Goal: Task Accomplishment & Management: Use online tool/utility

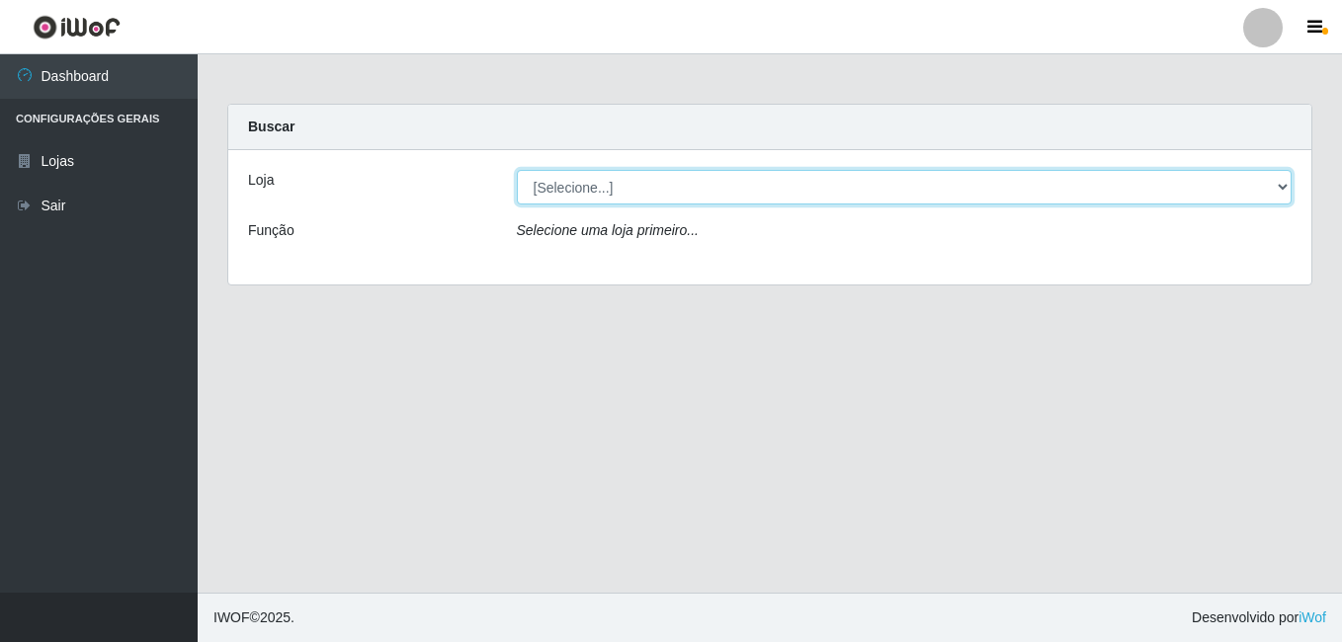
click at [697, 192] on select "[Selecione...] Ajubá Mercado" at bounding box center [905, 187] width 776 height 35
select select "402"
click at [517, 170] on select "[Selecione...] Ajubá Mercado" at bounding box center [905, 187] width 776 height 35
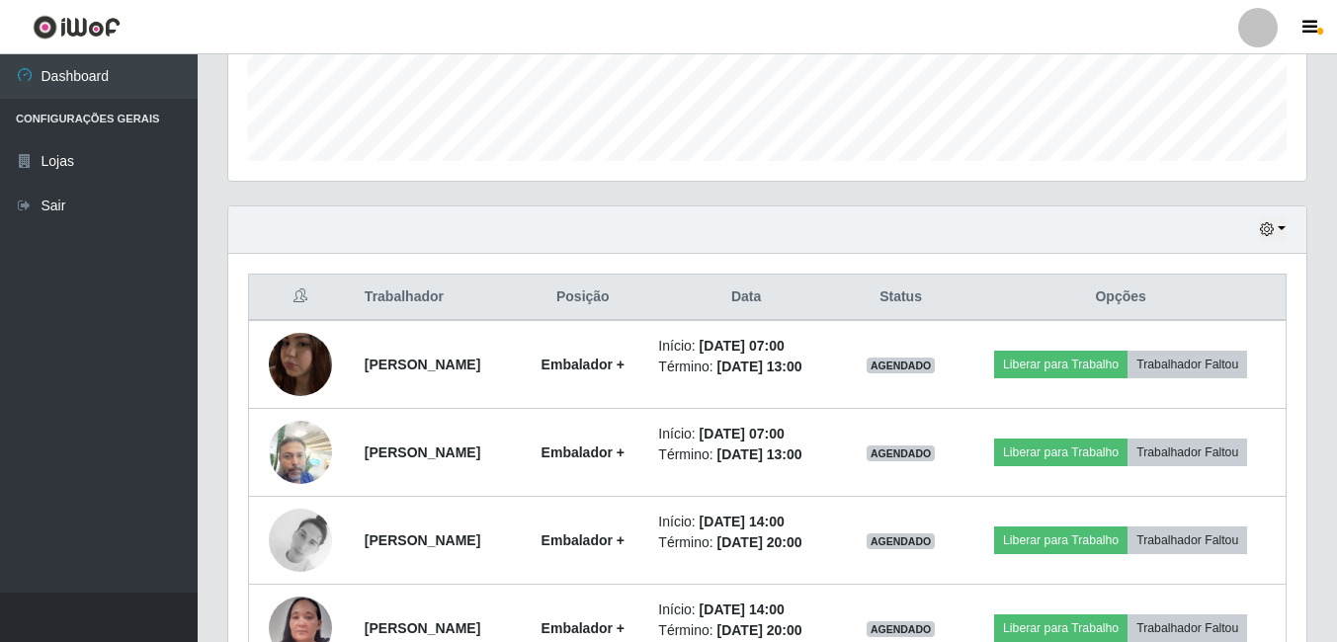
scroll to position [593, 0]
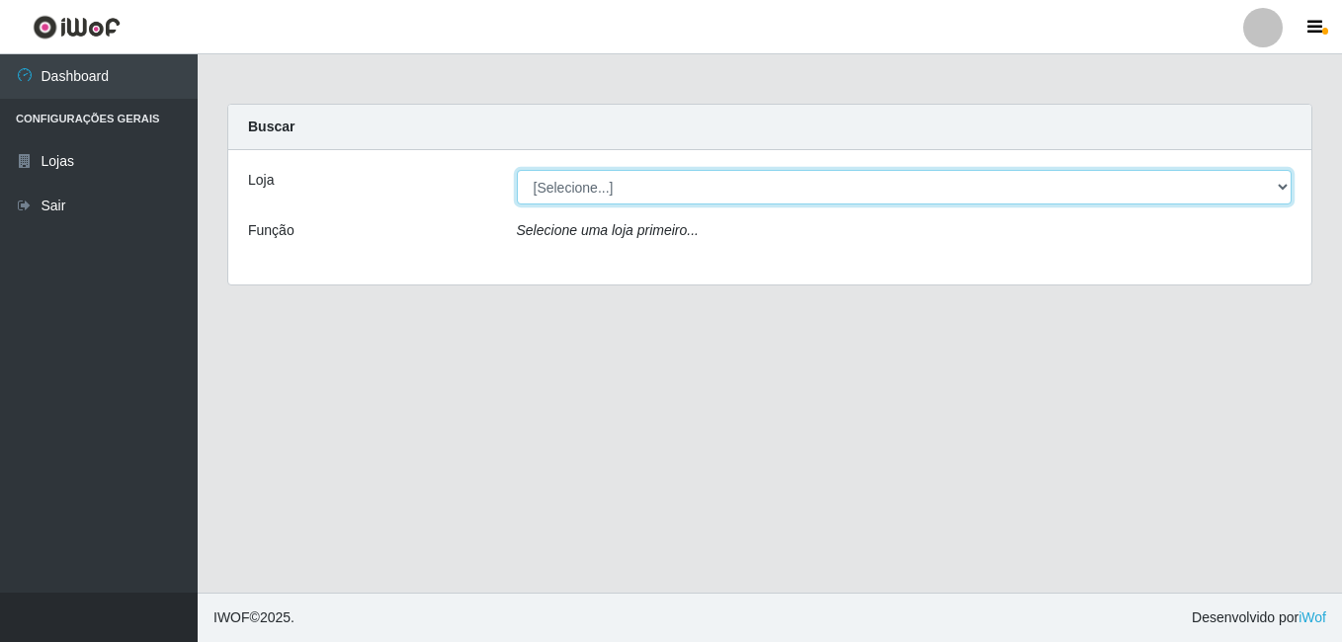
click at [632, 188] on select "[Selecione...] Ajubá Mercado" at bounding box center [905, 187] width 776 height 35
select select "402"
click at [517, 170] on select "[Selecione...] Ajubá Mercado" at bounding box center [905, 187] width 776 height 35
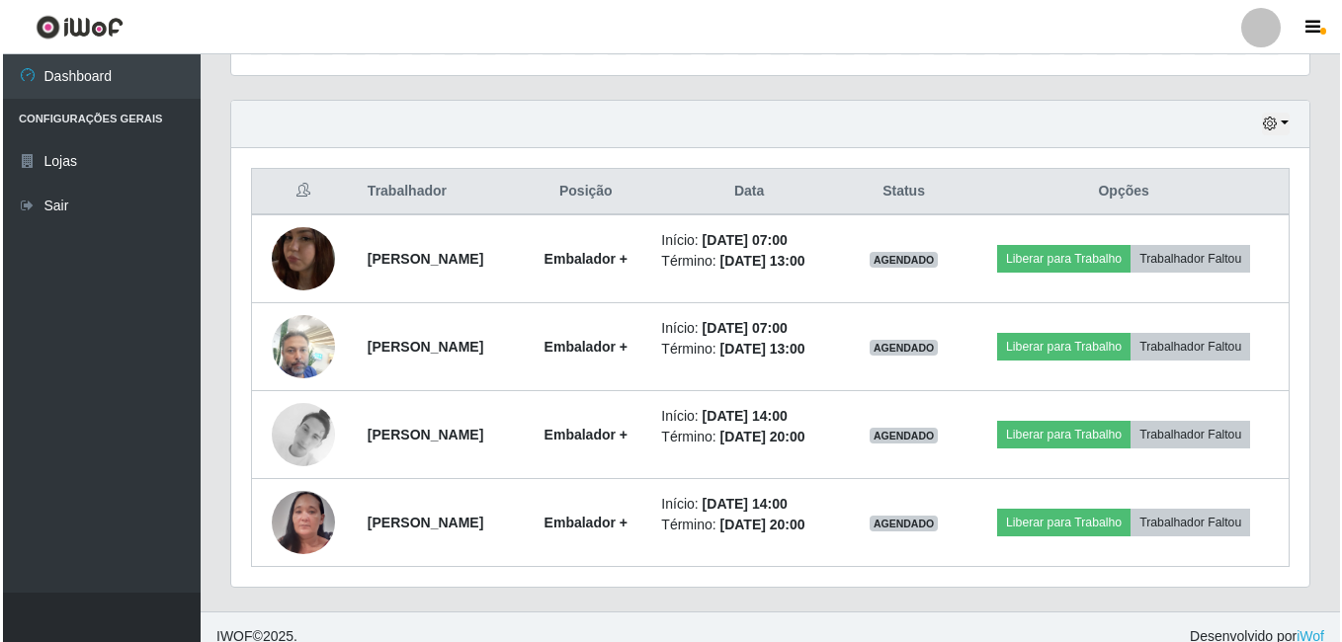
scroll to position [670, 0]
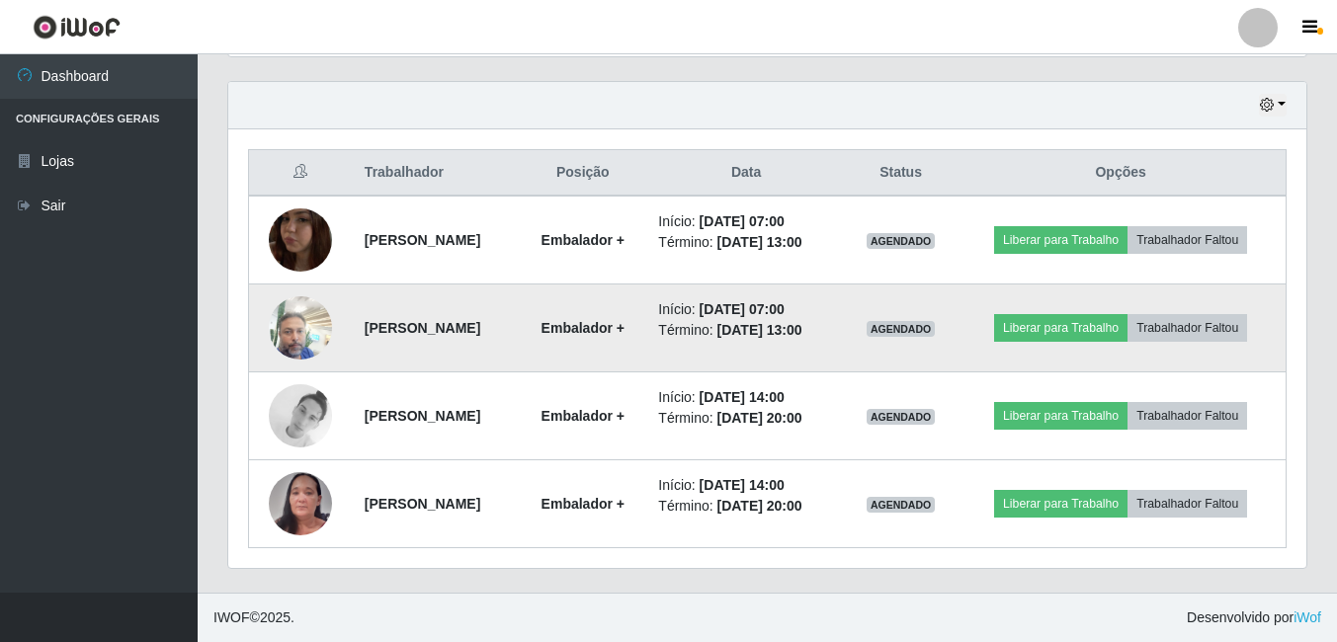
click at [307, 329] on img at bounding box center [300, 328] width 63 height 84
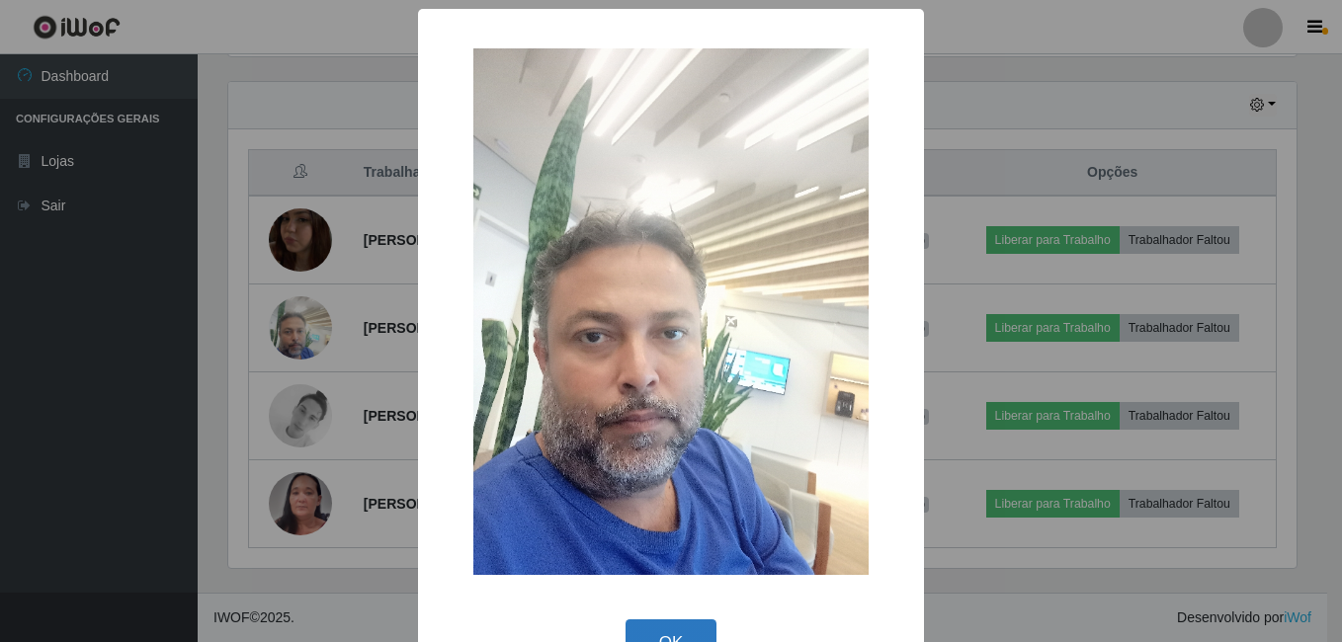
click at [638, 628] on button "OK" at bounding box center [672, 643] width 92 height 46
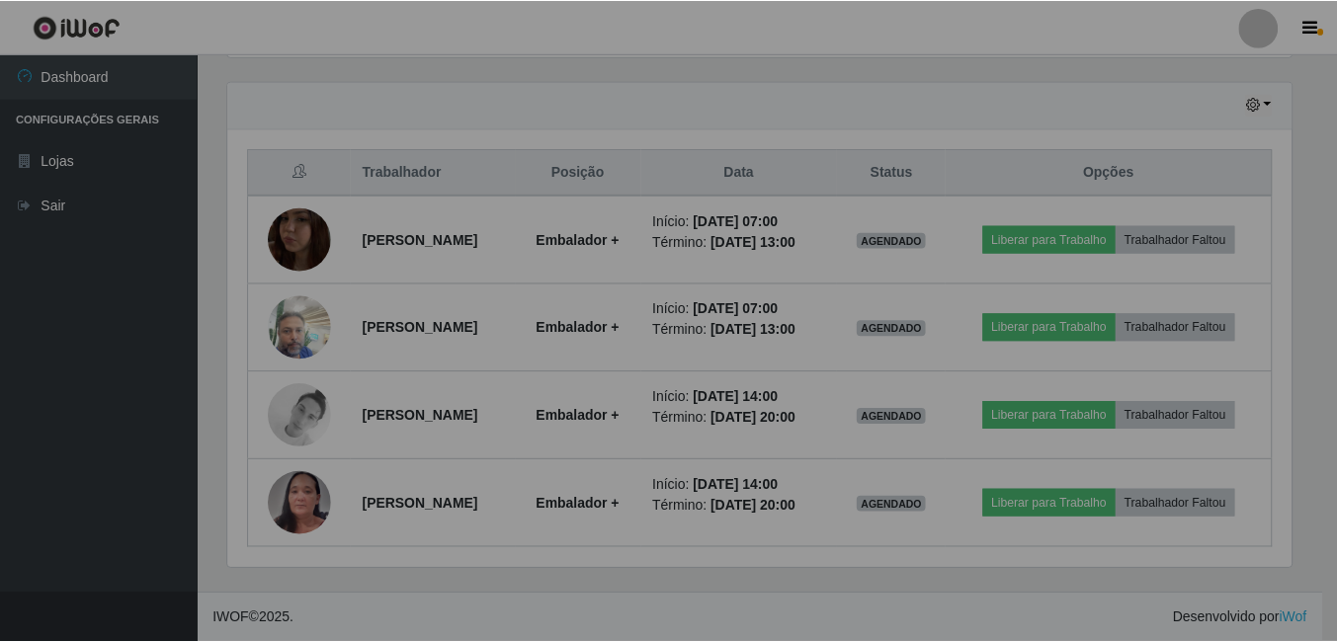
scroll to position [410, 1078]
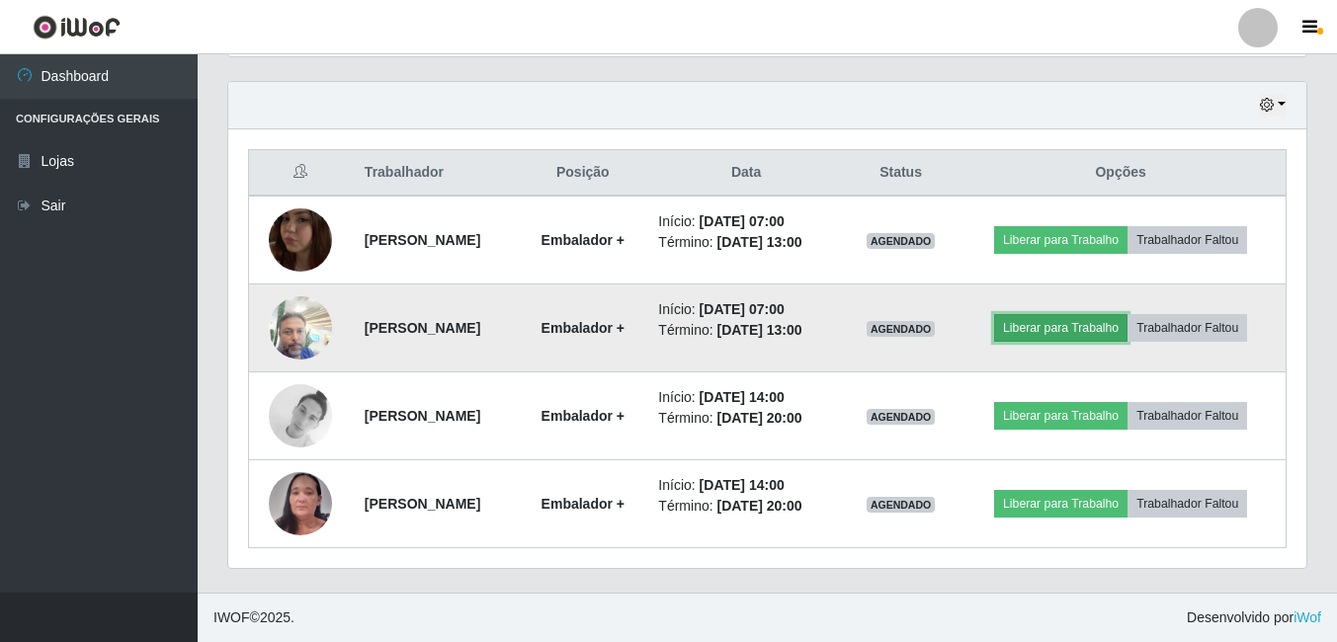
click at [1100, 333] on button "Liberar para Trabalho" at bounding box center [1060, 328] width 133 height 28
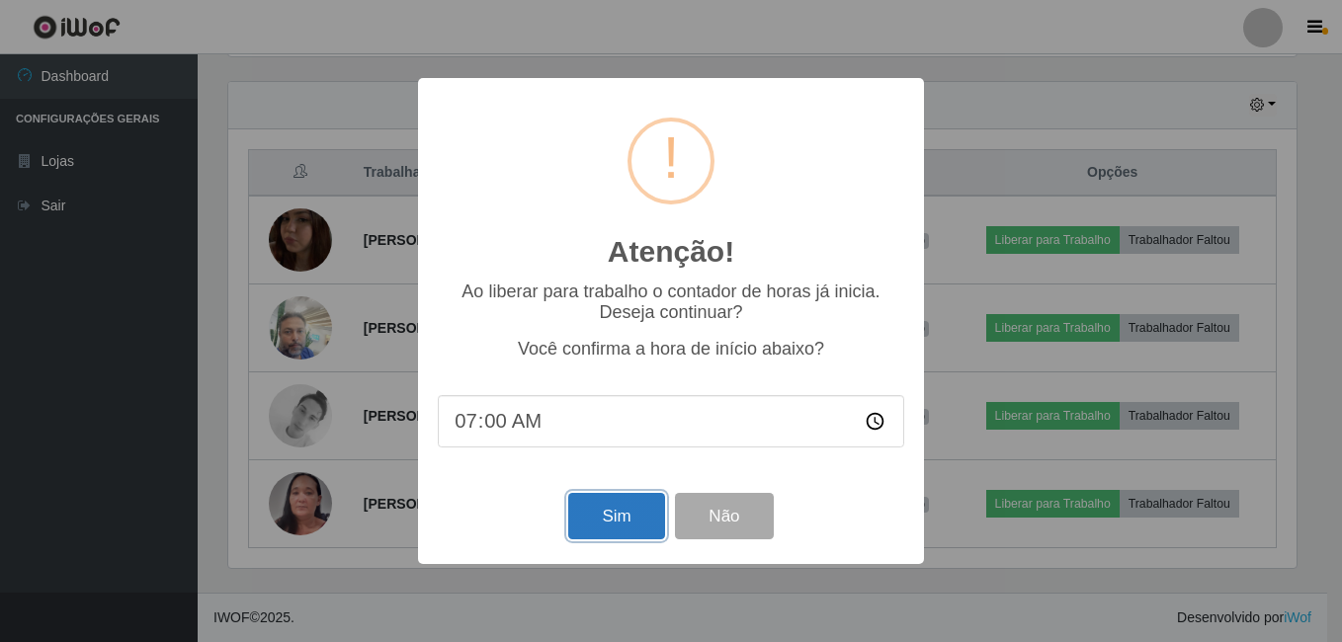
click at [605, 518] on button "Sim" at bounding box center [616, 516] width 96 height 46
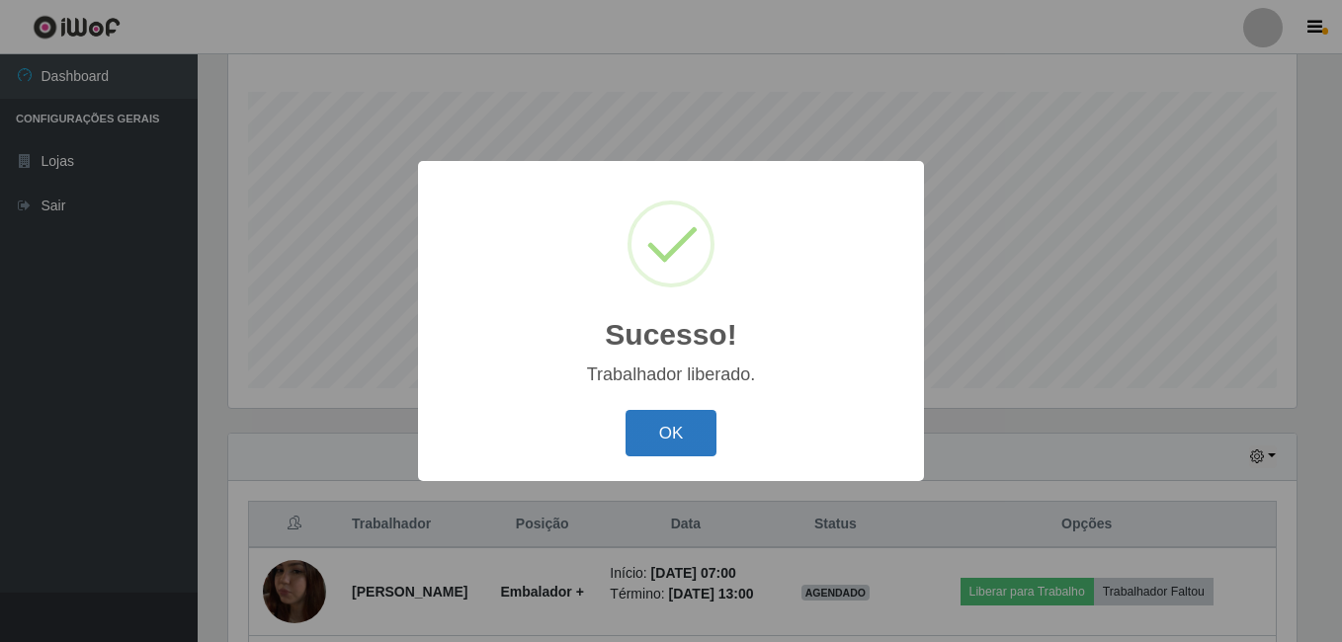
click at [662, 436] on button "OK" at bounding box center [672, 433] width 92 height 46
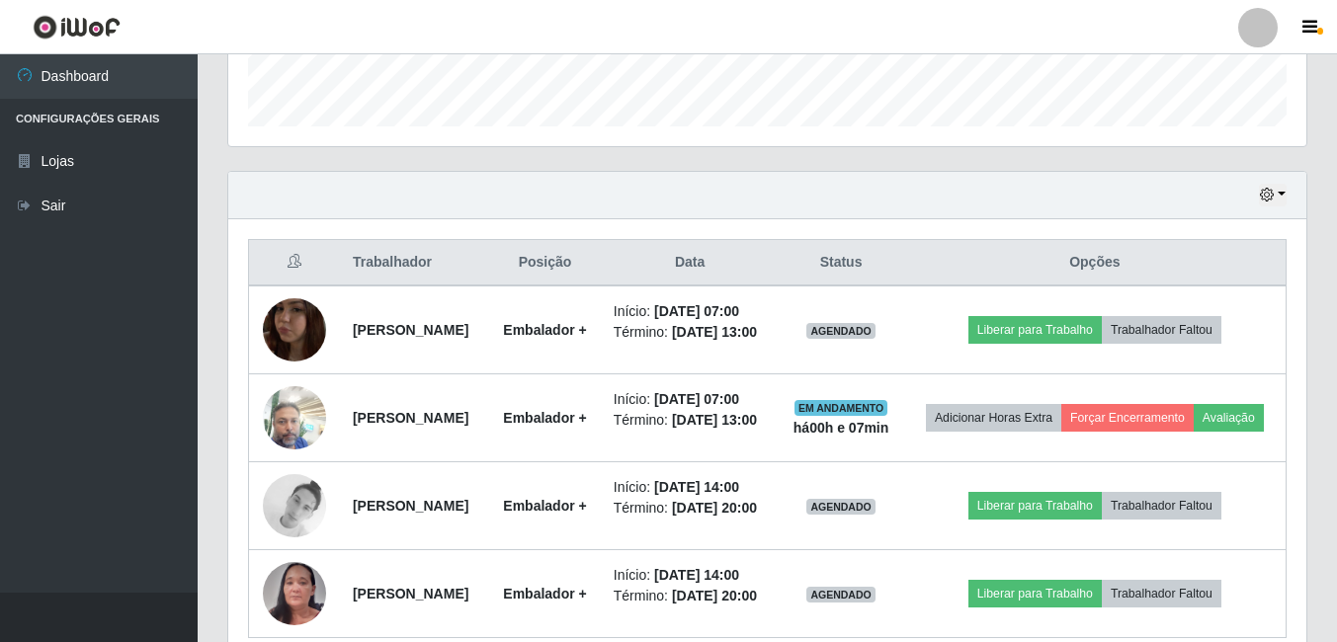
scroll to position [615, 0]
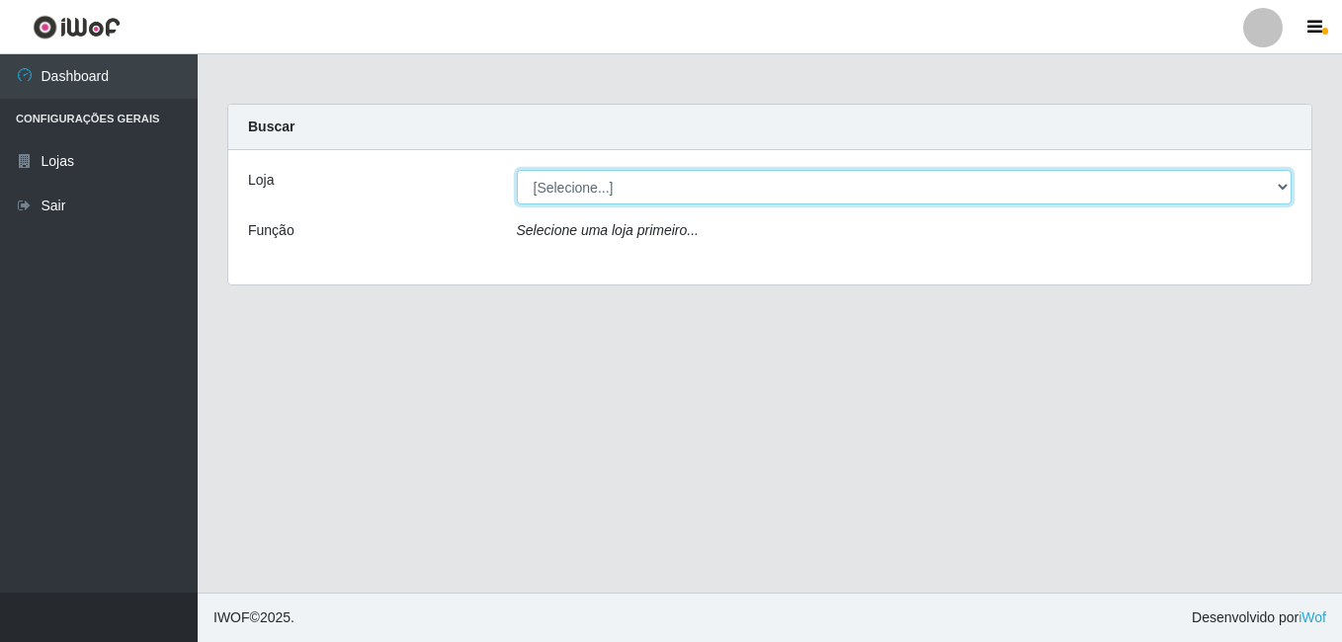
click at [668, 195] on select "[Selecione...] Ajubá Mercado" at bounding box center [905, 187] width 776 height 35
select select "402"
click at [517, 170] on select "[Selecione...] Ajubá Mercado" at bounding box center [905, 187] width 776 height 35
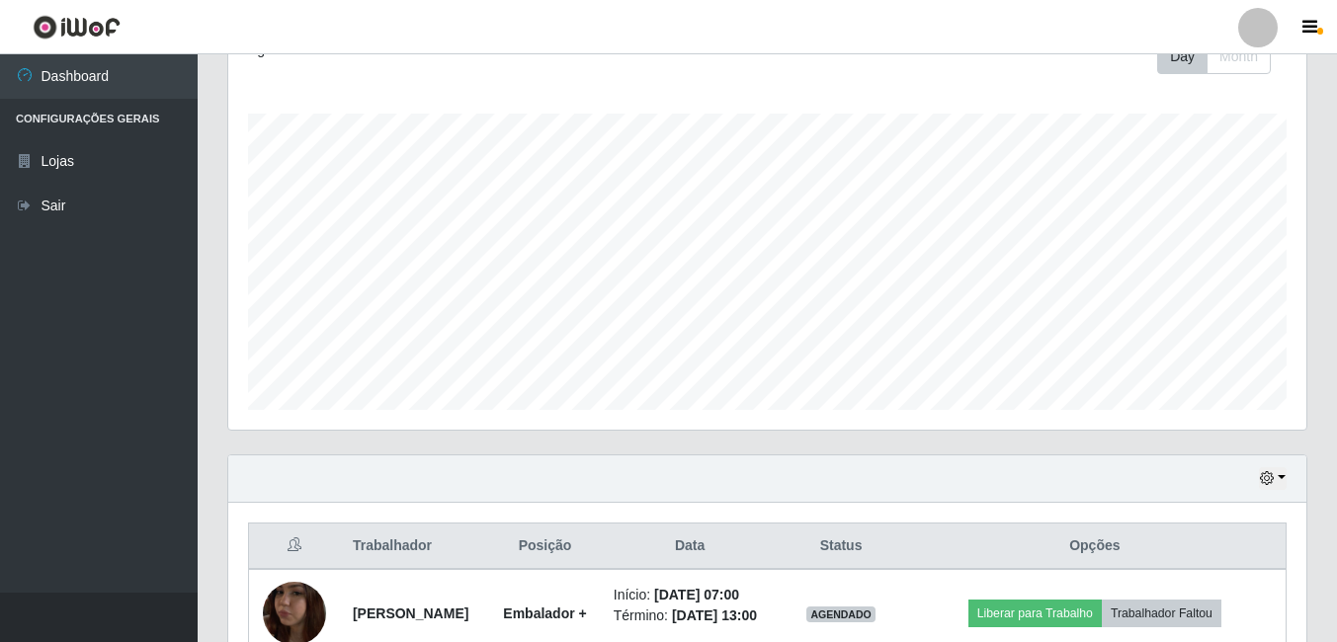
scroll to position [494, 0]
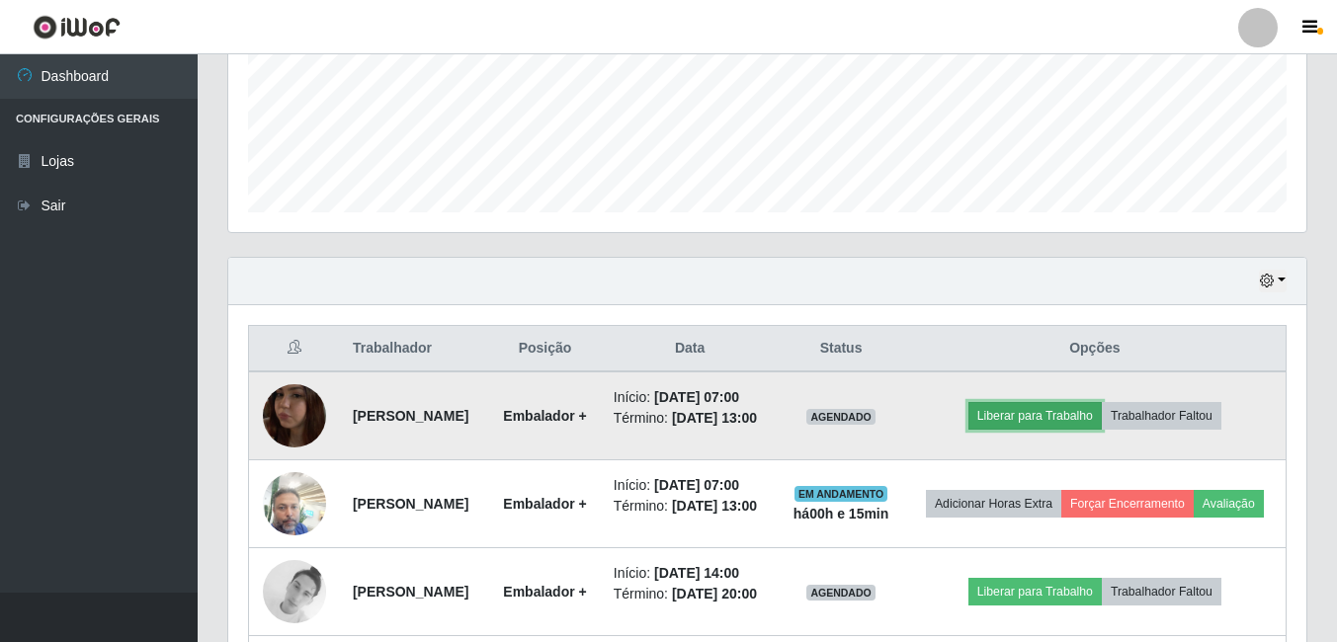
click at [1065, 416] on button "Liberar para Trabalho" at bounding box center [1035, 416] width 133 height 28
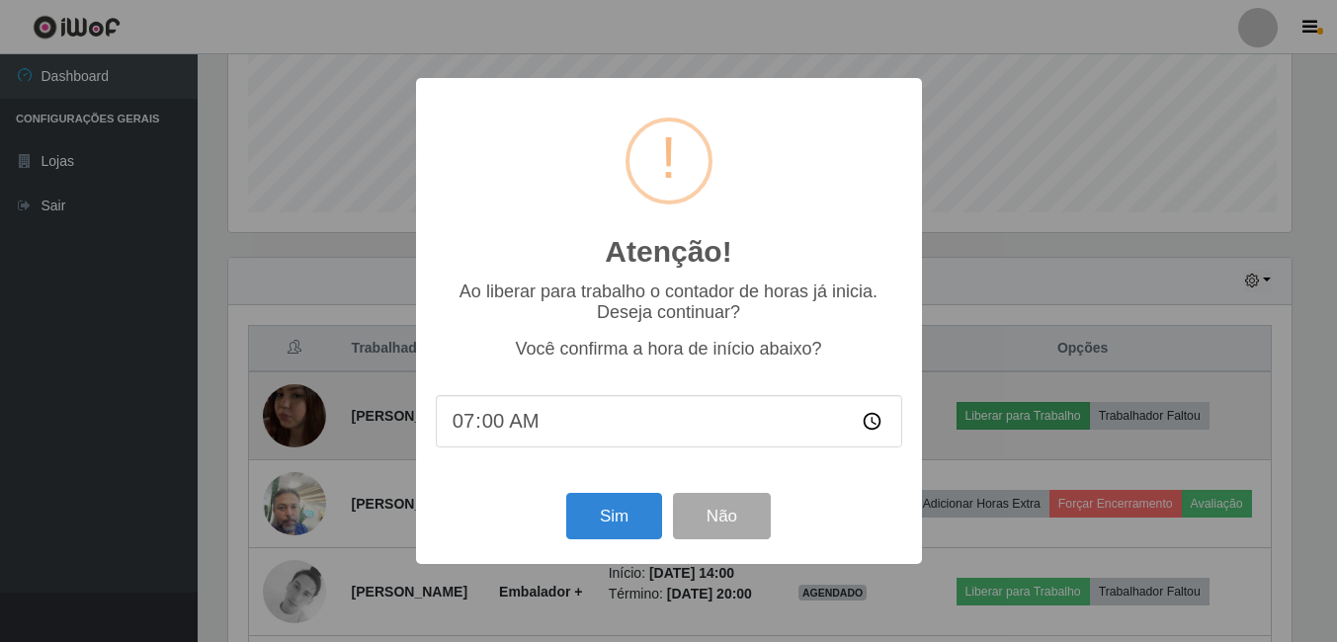
scroll to position [410, 1068]
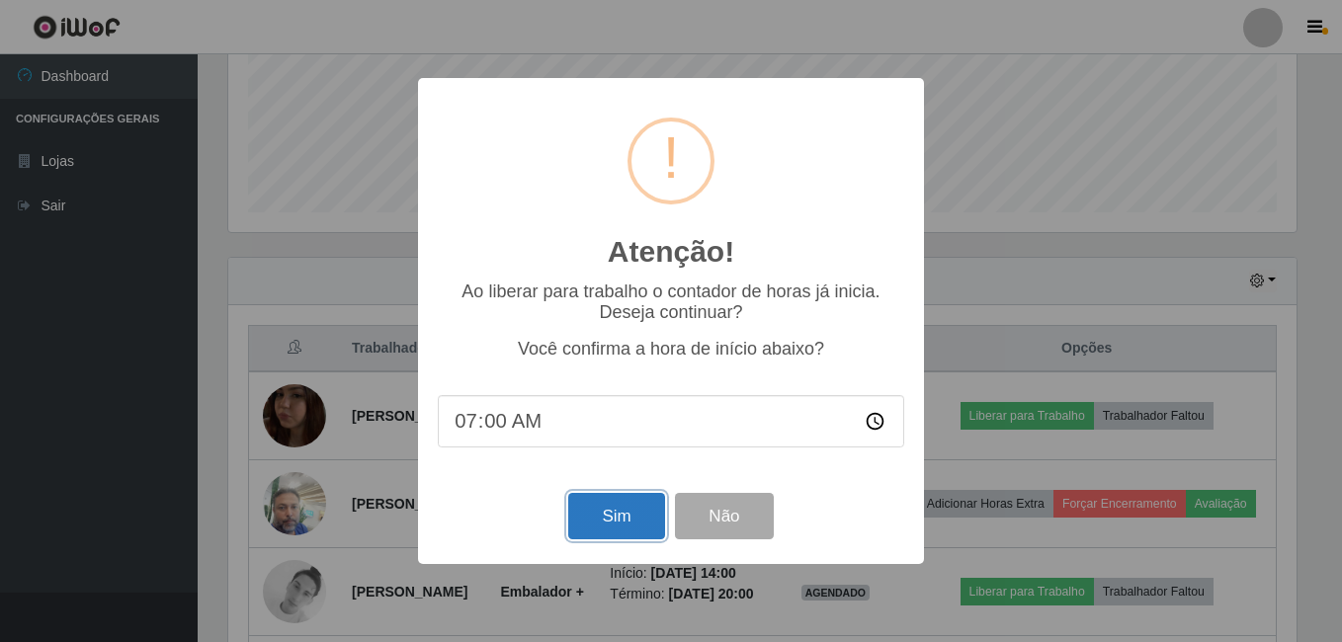
click at [632, 510] on button "Sim" at bounding box center [616, 516] width 96 height 46
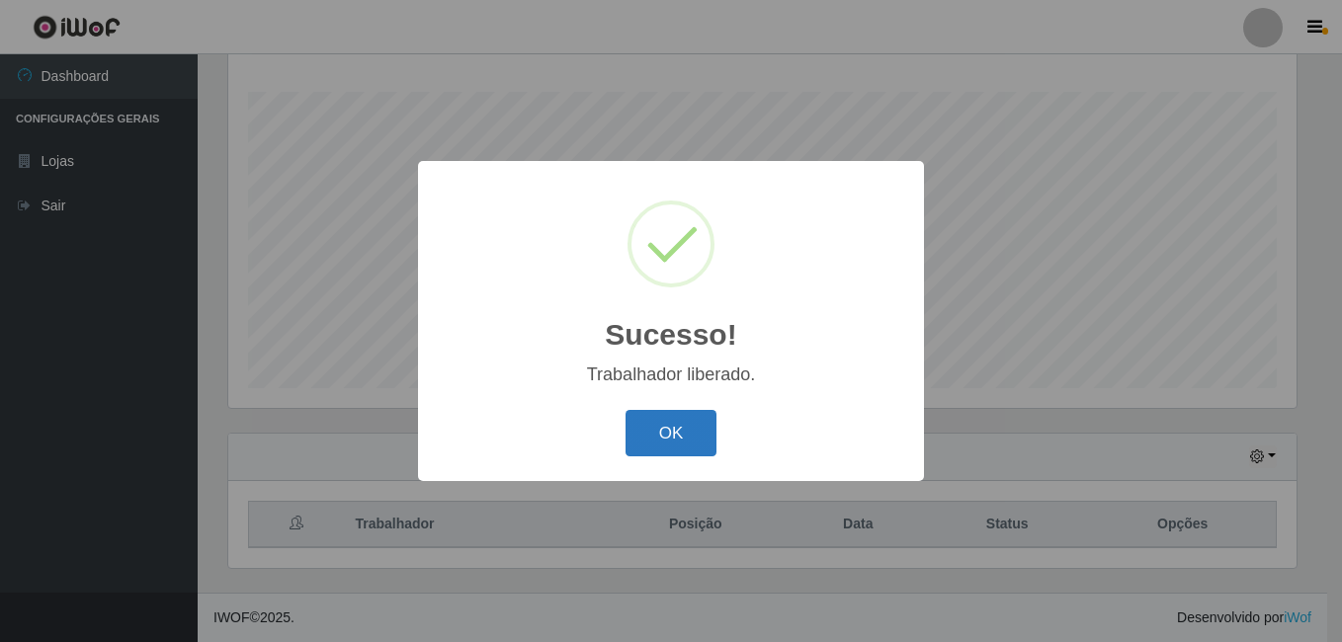
click at [671, 441] on button "OK" at bounding box center [672, 433] width 92 height 46
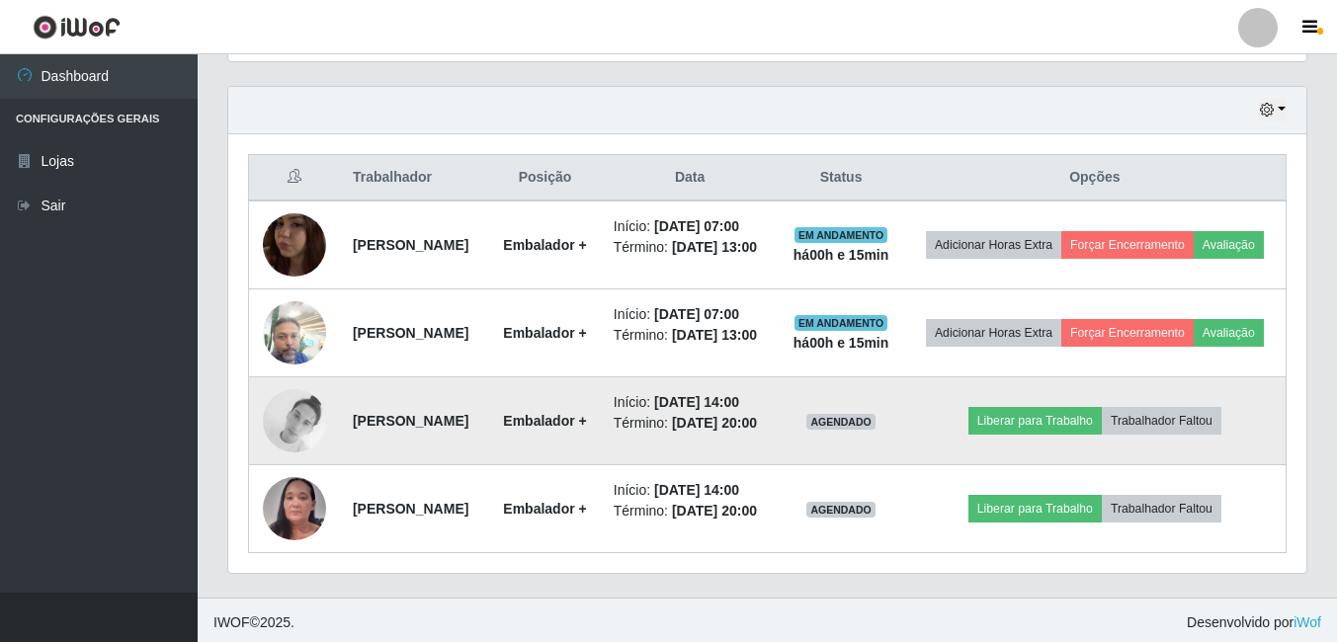
scroll to position [631, 0]
